Goal: Transaction & Acquisition: Purchase product/service

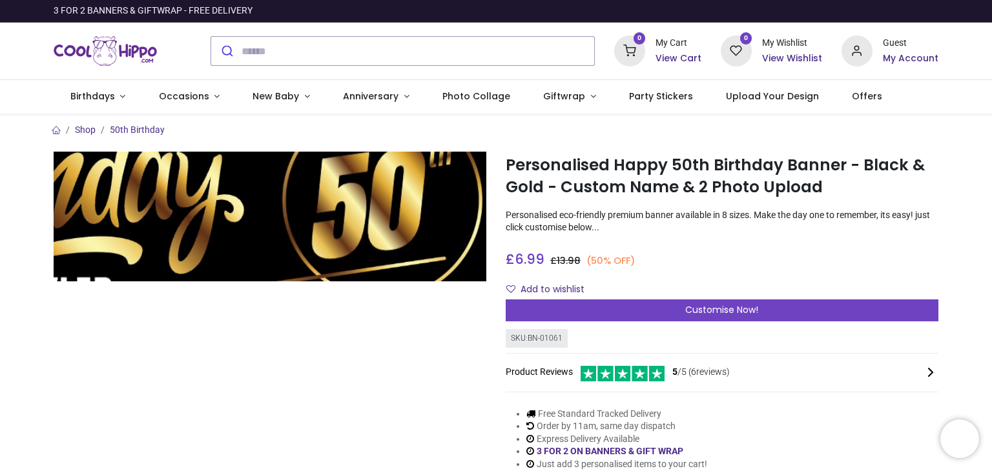
click at [302, 224] on img at bounding box center [270, 217] width 433 height 130
